Goal: Information Seeking & Learning: Learn about a topic

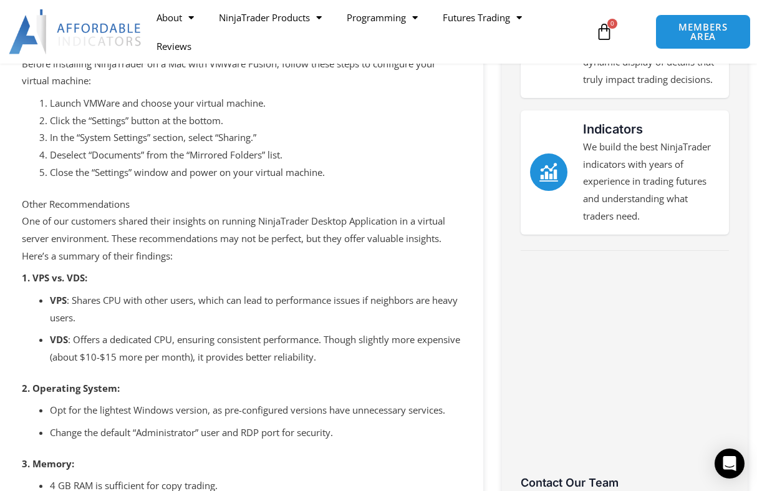
scroll to position [339, 0]
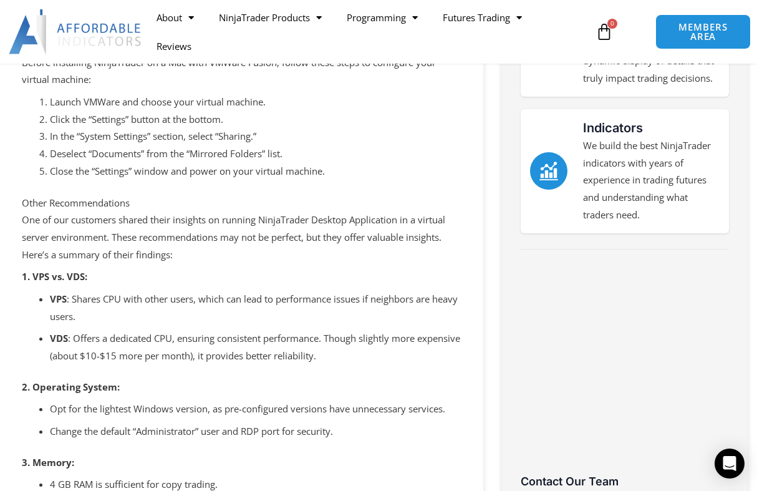
click at [62, 334] on b "VDS" at bounding box center [59, 338] width 18 height 12
copy b "VDS"
click at [126, 327] on ul "VPS : Shares CPU with other users, which can lead to performance issues if neig…" at bounding box center [256, 328] width 412 height 74
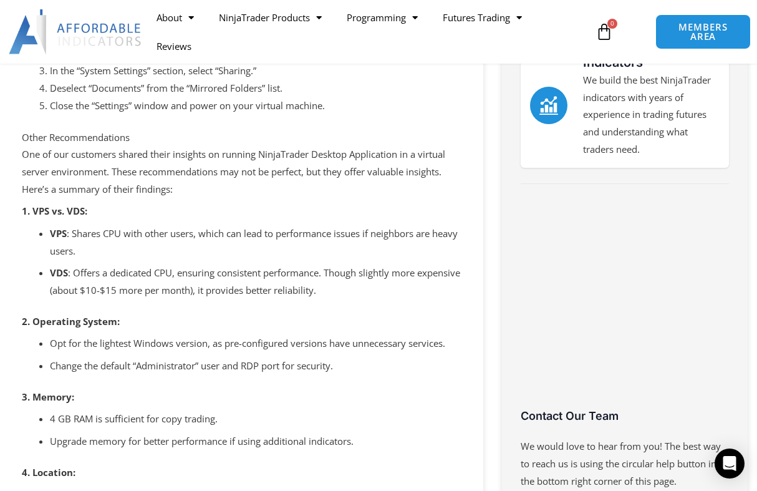
scroll to position [435, 0]
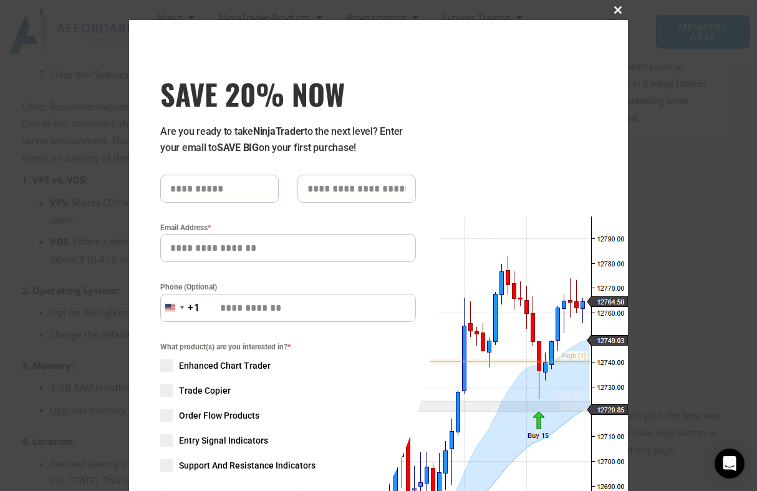
click at [621, 11] on span "SAVE 20% NOW popup" at bounding box center [618, 9] width 20 height 7
